Goal: Use online tool/utility: Utilize a website feature to perform a specific function

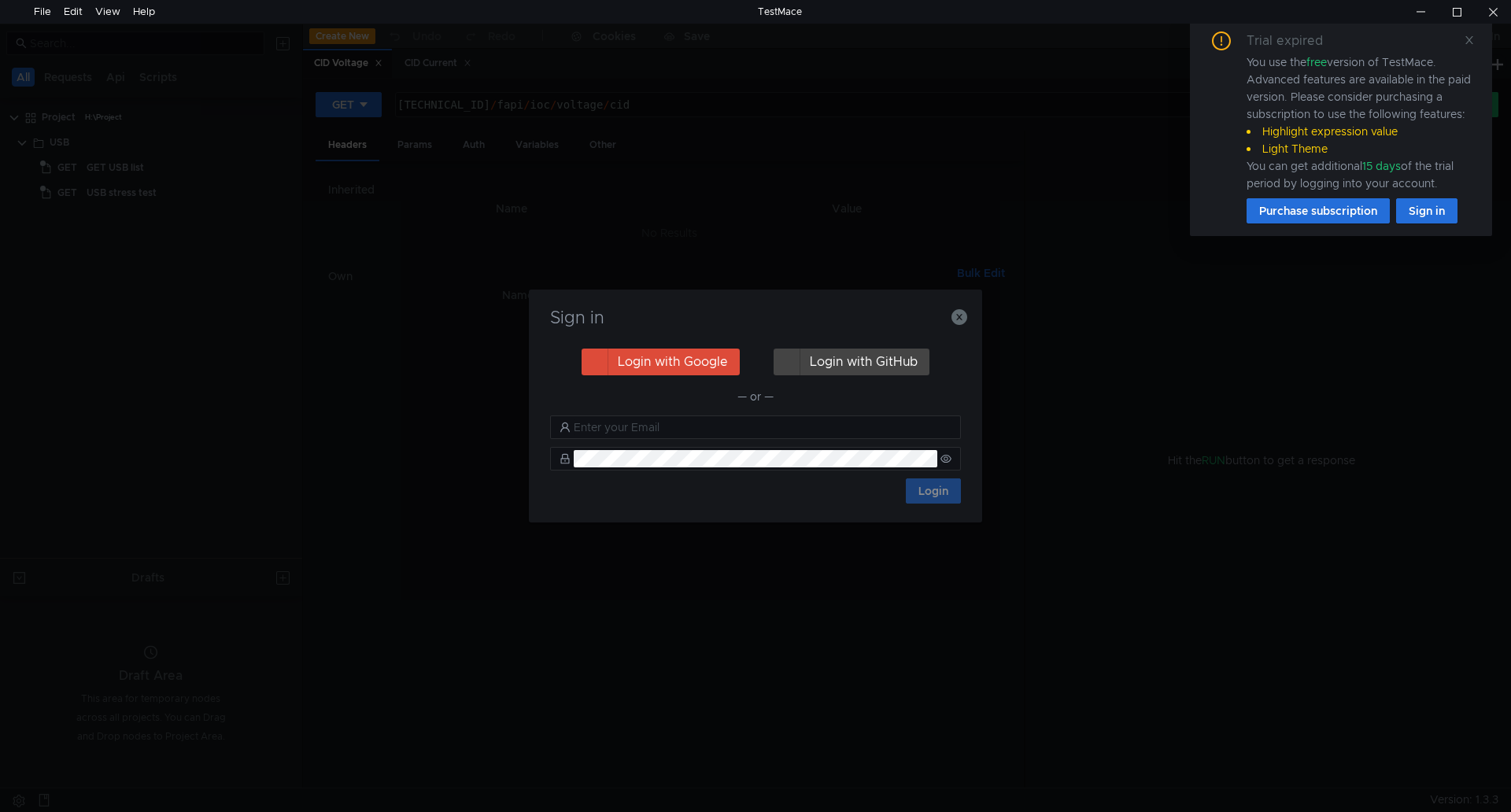
click at [971, 312] on div "Sign in Login with Google Login with GitHub — or — Login" at bounding box center [756, 406] width 453 height 233
click at [965, 314] on icon "button" at bounding box center [959, 317] width 16 height 16
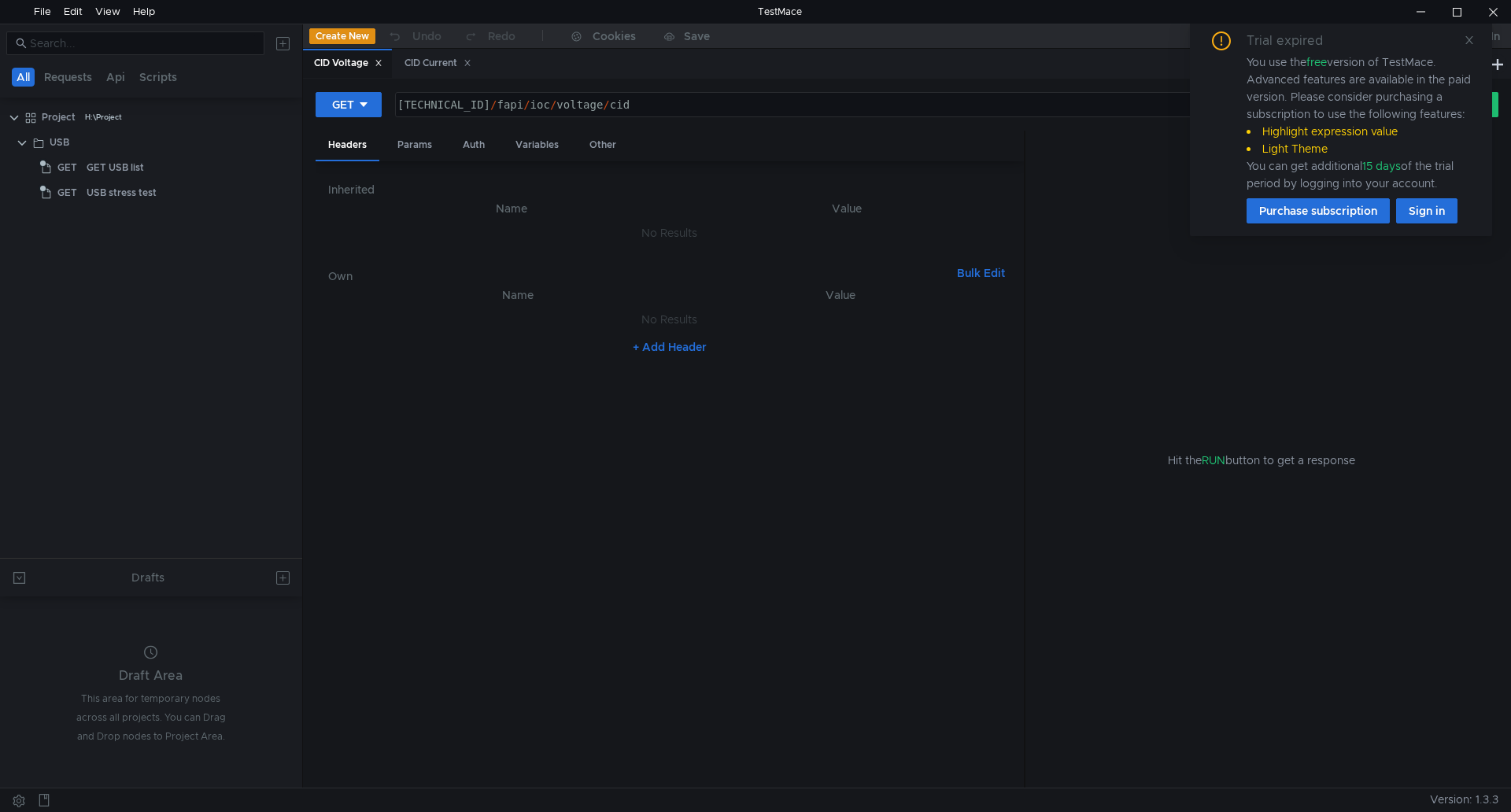
click at [379, 59] on icon at bounding box center [378, 63] width 8 height 8
click at [379, 59] on icon at bounding box center [378, 63] width 8 height 8
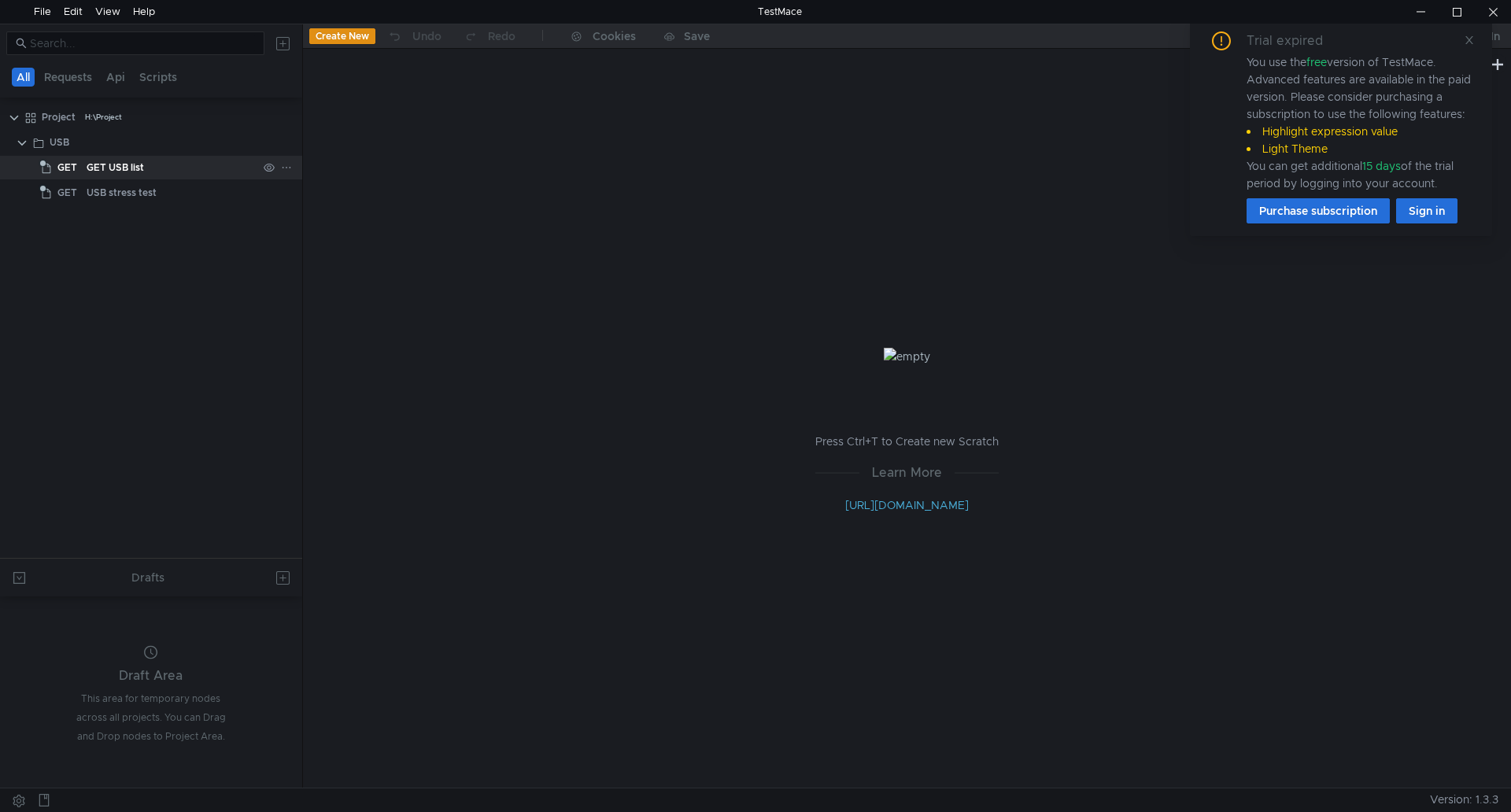
click at [157, 171] on div "GET USB list" at bounding box center [171, 167] width 171 height 24
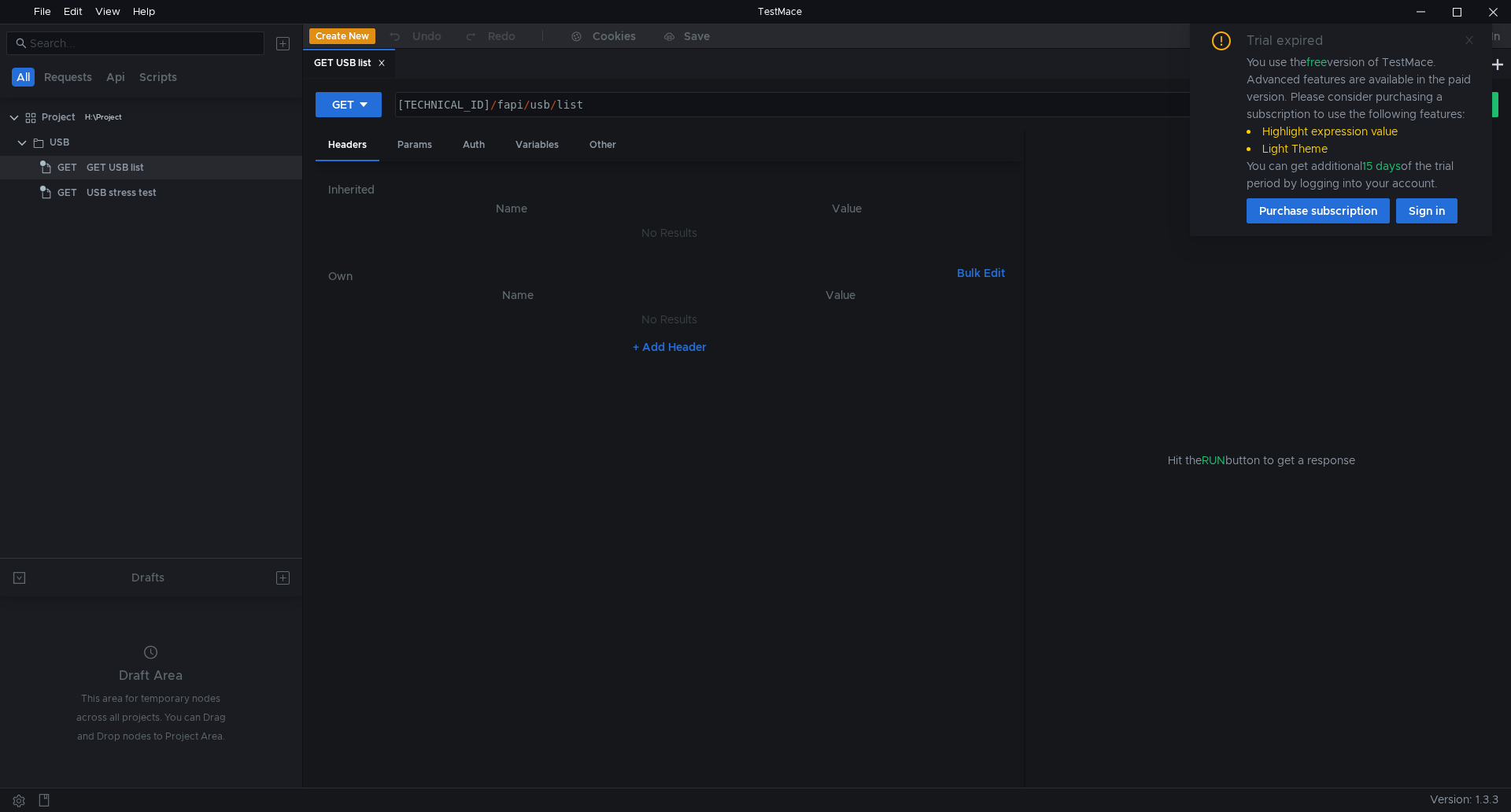
click at [1465, 38] on icon at bounding box center [1469, 40] width 11 height 11
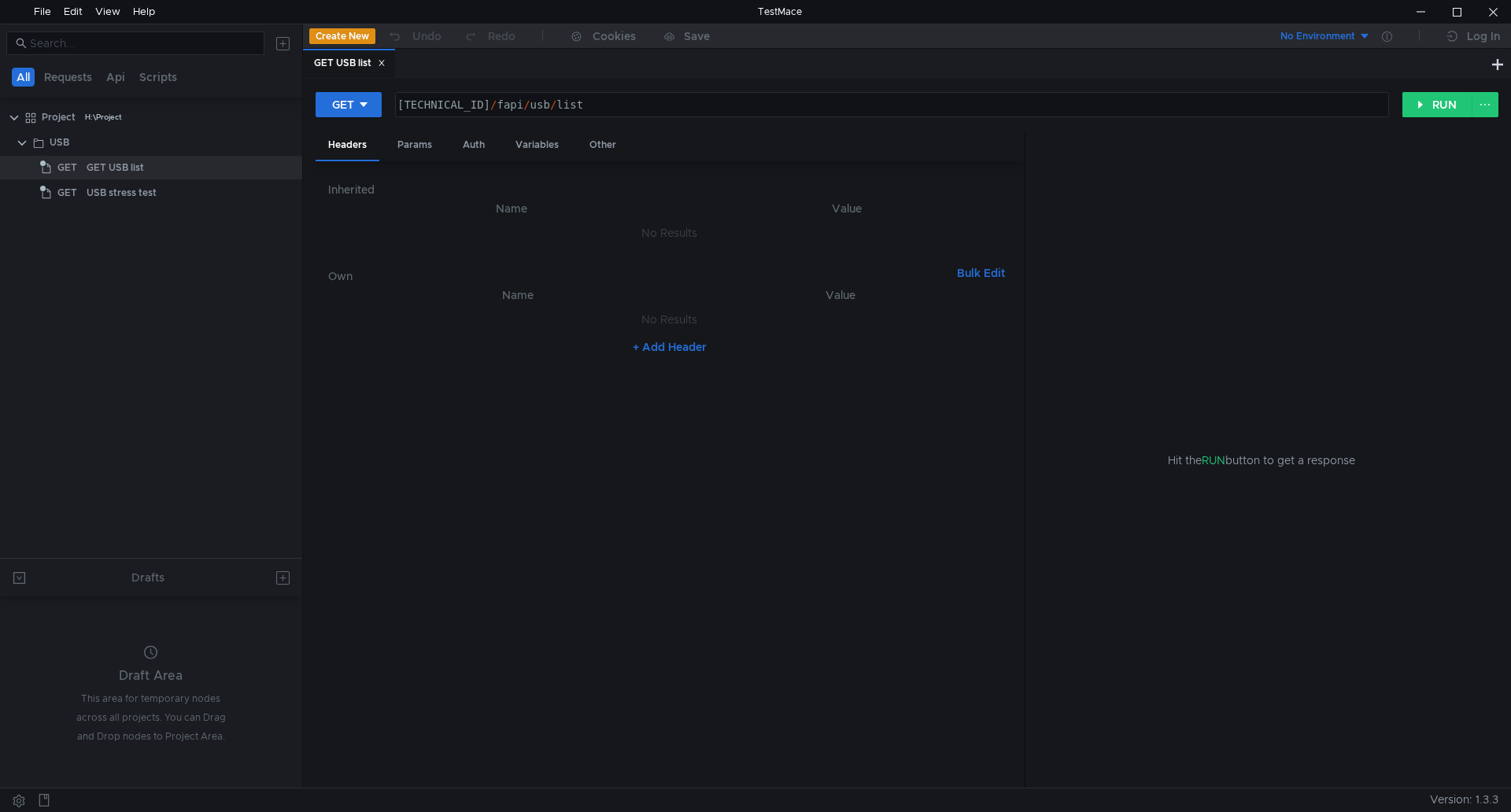
click at [1431, 118] on div "GET [TECHNICAL_ID] / fapi / usb / list הההההההההההההההההההההההההההההההההההההההה…" at bounding box center [907, 111] width 1183 height 40
click at [1433, 106] on button "RUN" at bounding box center [1437, 105] width 70 height 26
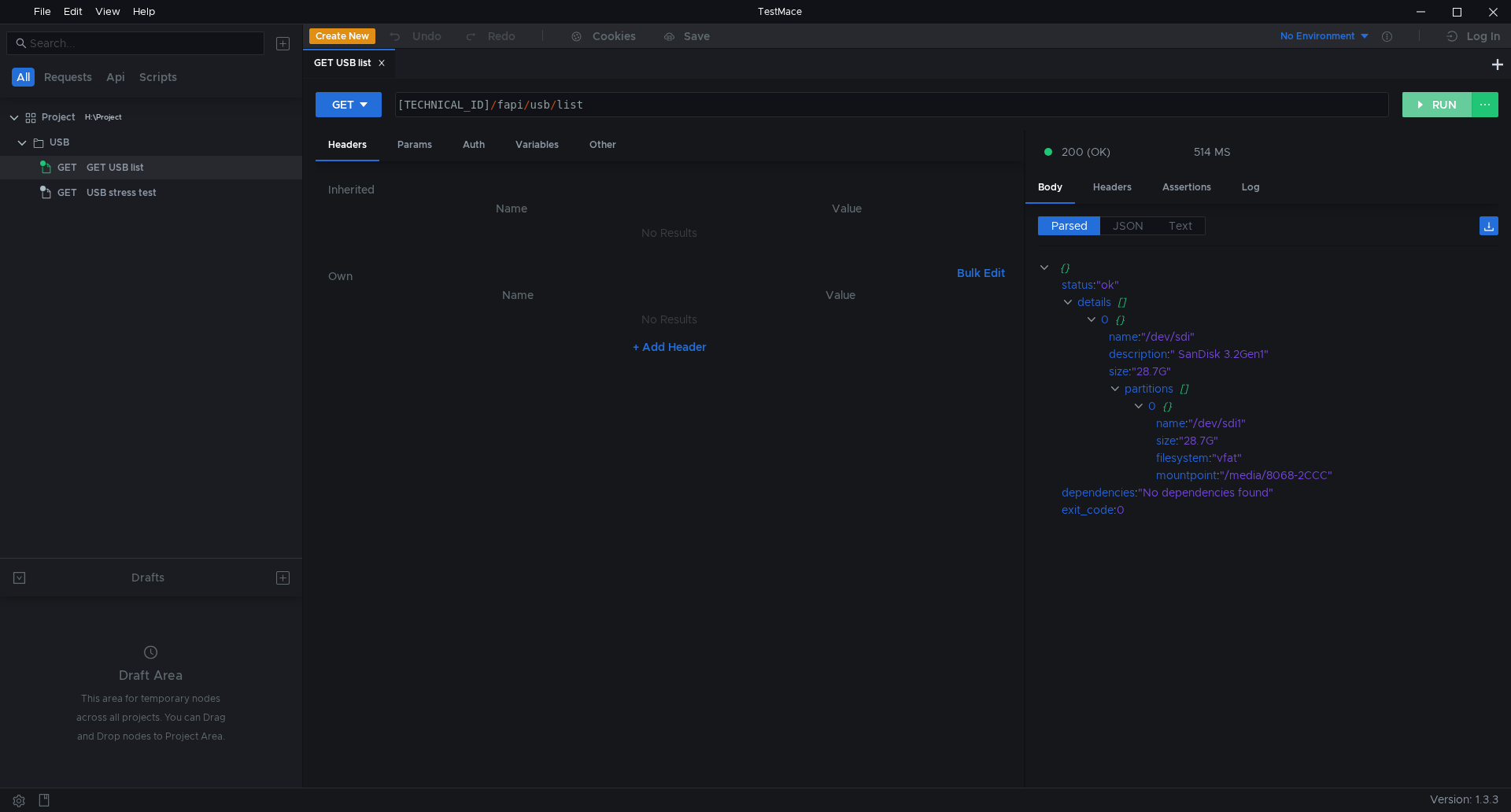
click at [1433, 106] on button "RUN" at bounding box center [1437, 105] width 70 height 26
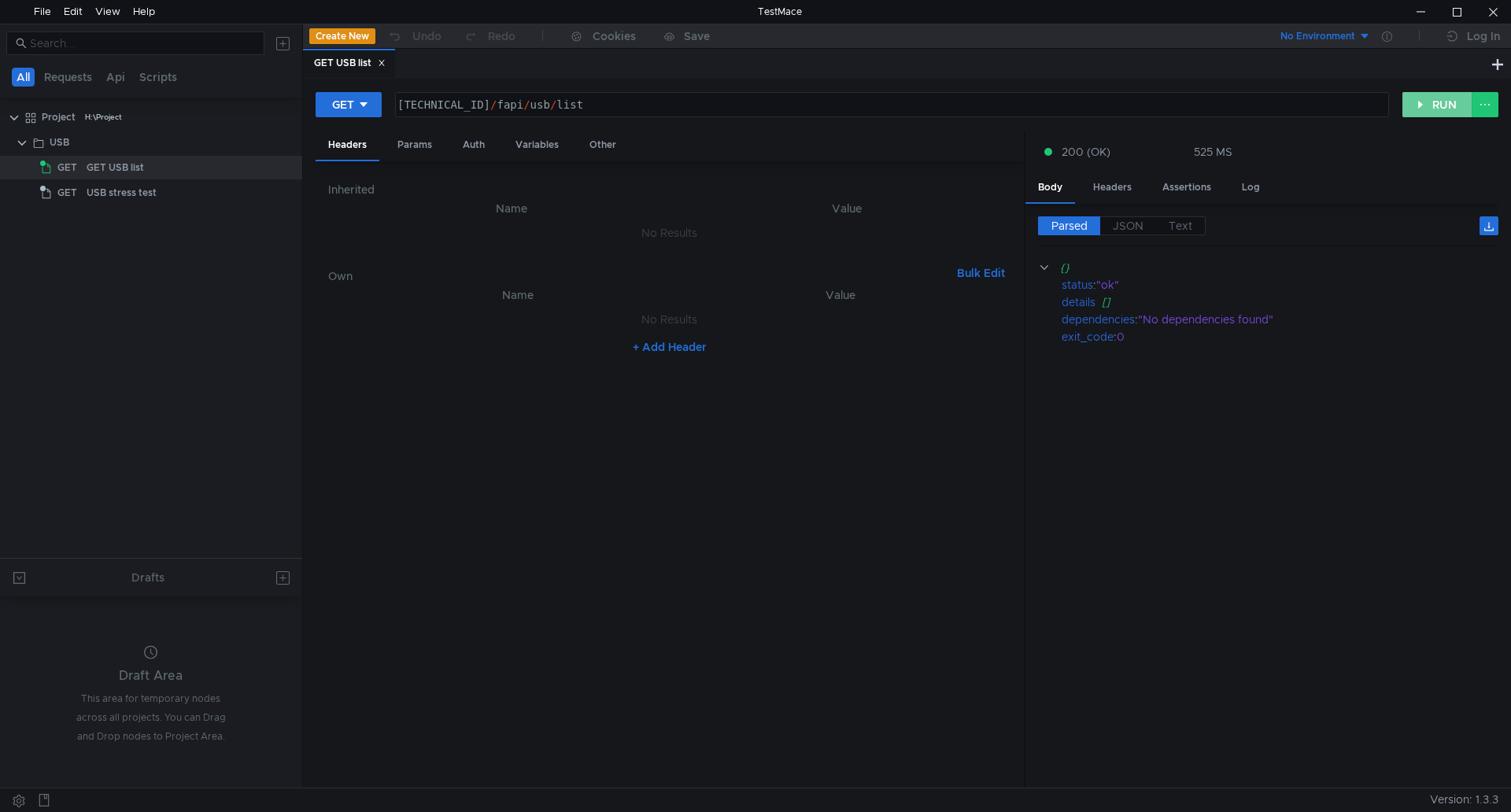
click at [1433, 106] on button "RUN" at bounding box center [1437, 105] width 70 height 26
click at [580, 101] on div "[TECHNICAL_ID] / fapi / usb / list" at bounding box center [890, 117] width 992 height 38
click at [1460, 107] on button "RUN" at bounding box center [1437, 105] width 70 height 26
click at [581, 102] on div "[TECHNICAL_ID] / fapi / usb2 / list" at bounding box center [890, 117] width 992 height 38
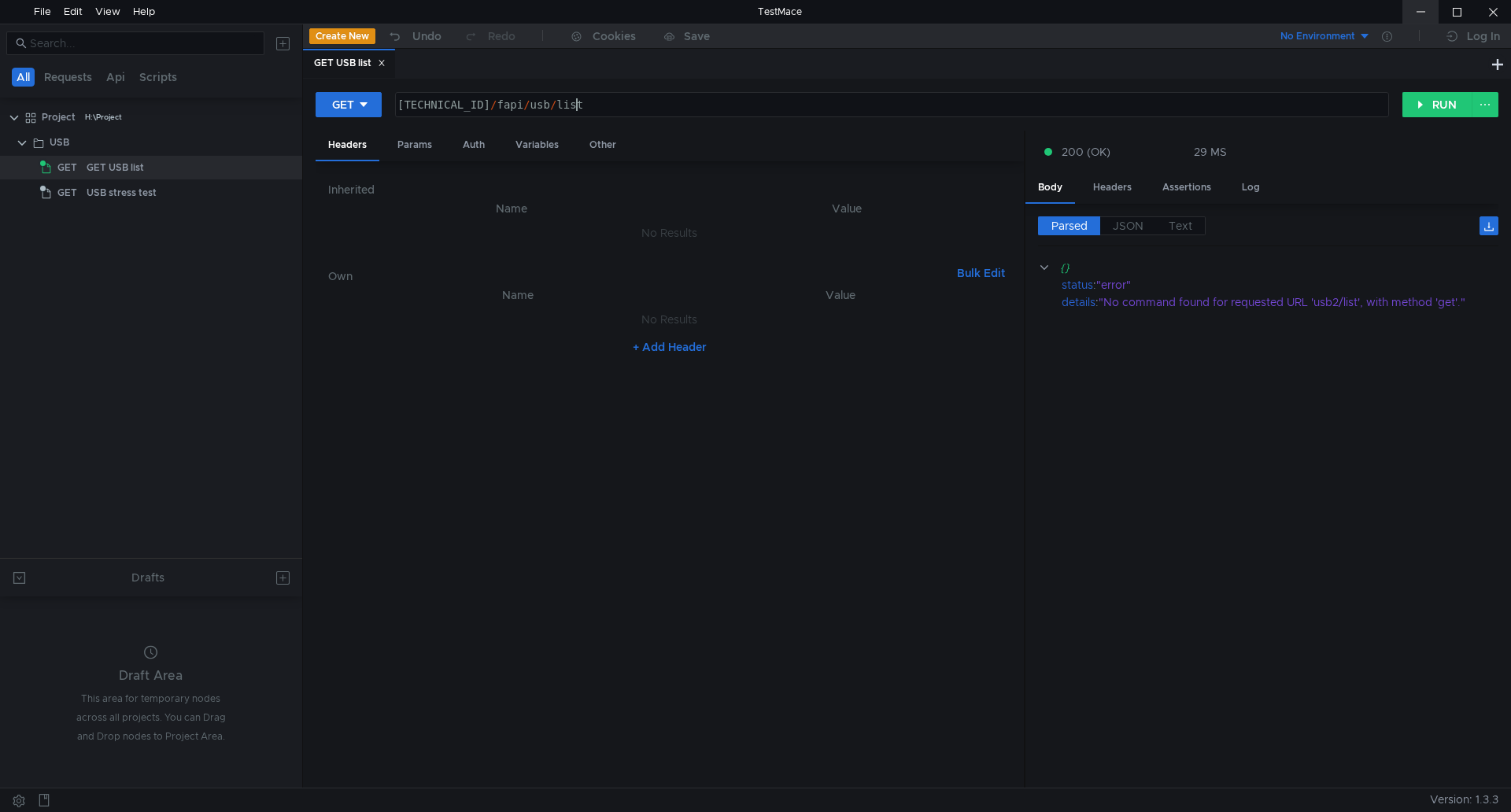
type textarea "[TECHNICAL_ID]/fapi/usb/list"
click at [1416, 9] on div at bounding box center [1420, 12] width 36 height 24
click at [145, 41] on input at bounding box center [142, 43] width 225 height 17
type input "usb"
click at [1429, 105] on button "RUN" at bounding box center [1437, 105] width 70 height 26
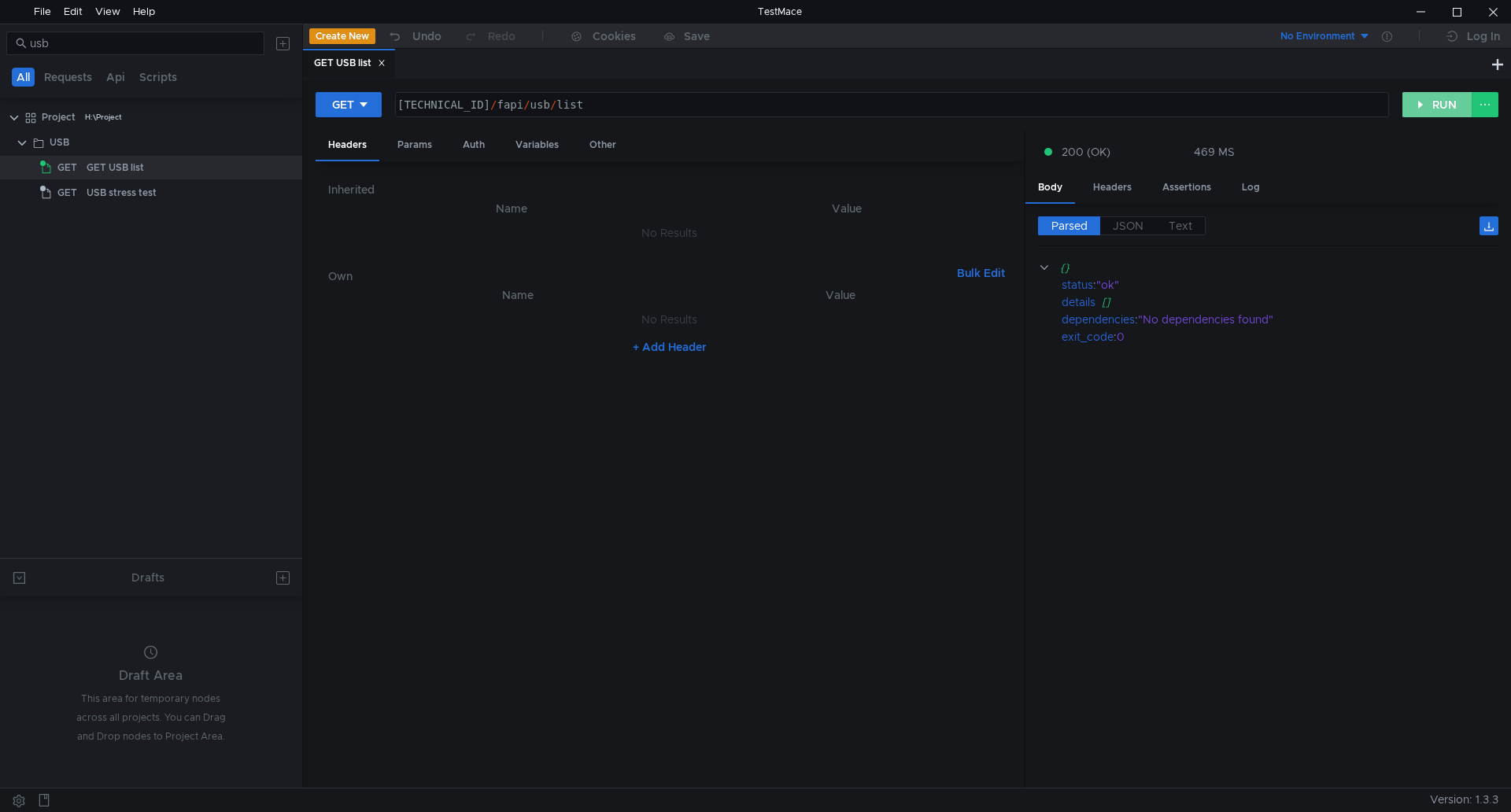
click at [1429, 105] on button "RUN" at bounding box center [1437, 105] width 70 height 26
click at [1450, 115] on button "RUN" at bounding box center [1437, 105] width 70 height 26
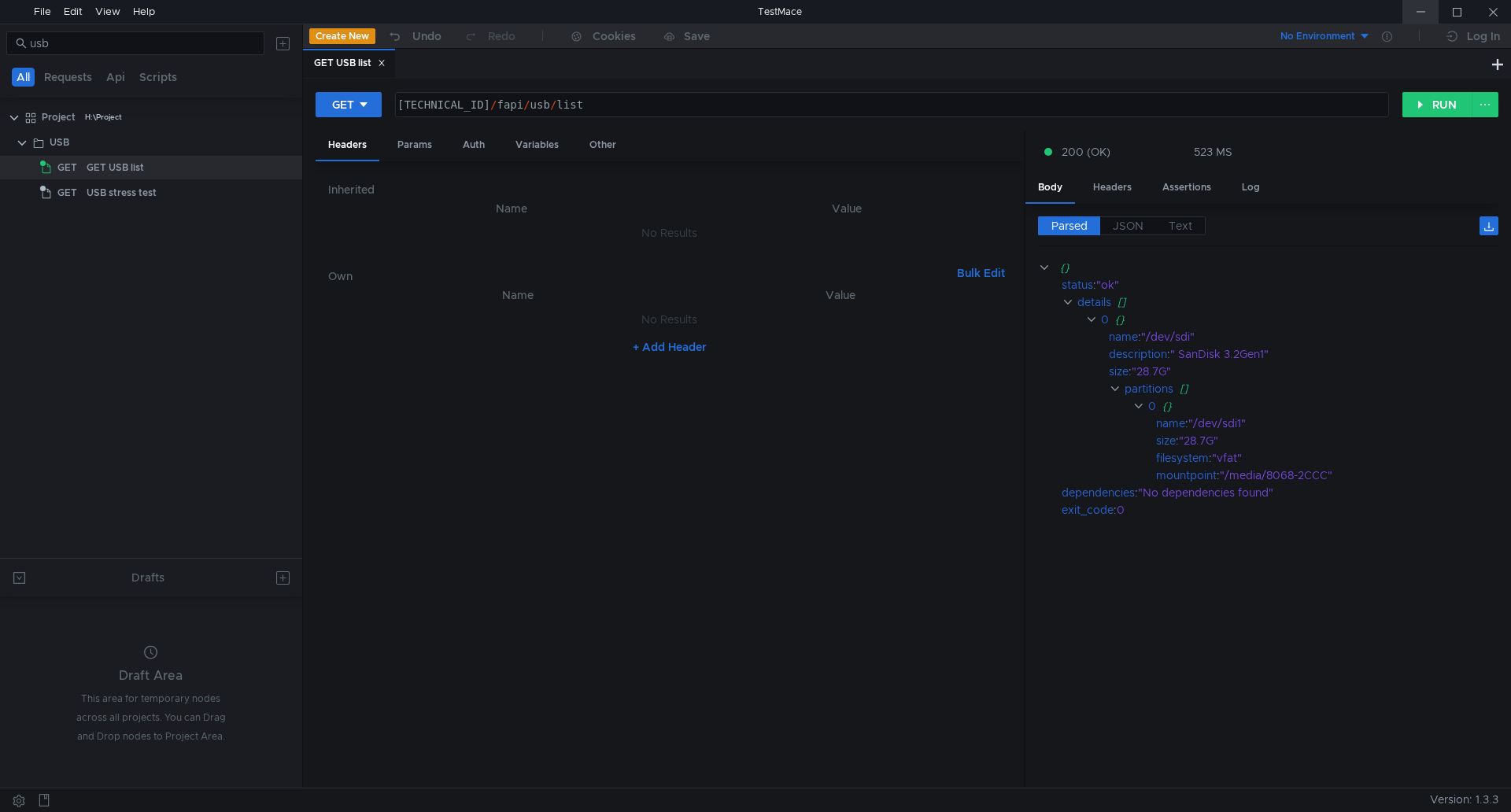
click at [1417, 9] on div at bounding box center [1420, 12] width 36 height 24
